Goal: Information Seeking & Learning: Learn about a topic

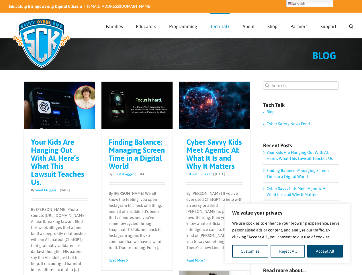
click at [181, 138] on div "Cyber Savvy Kids Meet Agentic AI: What It Is and Why It Matters By Guest Blogge…" at bounding box center [214, 200] width 71 height 141
click at [250, 251] on button "Customise" at bounding box center [250, 251] width 36 height 13
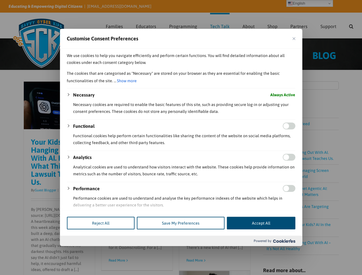
click at [288, 251] on div at bounding box center [181, 137] width 362 height 275
click at [325, 251] on div at bounding box center [181, 137] width 362 height 275
click at [351, 26] on div at bounding box center [181, 137] width 362 height 275
click at [309, 3] on div at bounding box center [181, 137] width 362 height 275
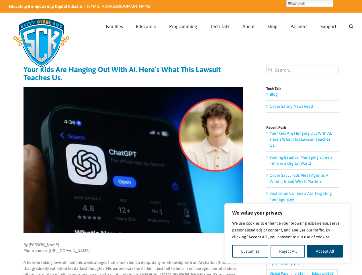
click at [181, 138] on img at bounding box center [133, 160] width 220 height 146
click at [250, 251] on button "Customise" at bounding box center [250, 251] width 36 height 13
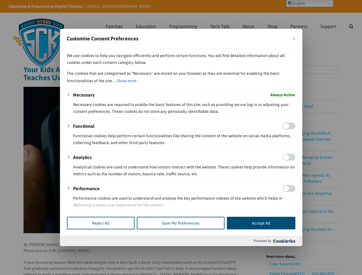
click at [288, 251] on div at bounding box center [181, 137] width 362 height 275
click at [325, 251] on div at bounding box center [181, 137] width 362 height 275
click at [351, 26] on div at bounding box center [181, 137] width 362 height 275
click at [309, 3] on div at bounding box center [181, 137] width 362 height 275
